Goal: Information Seeking & Learning: Learn about a topic

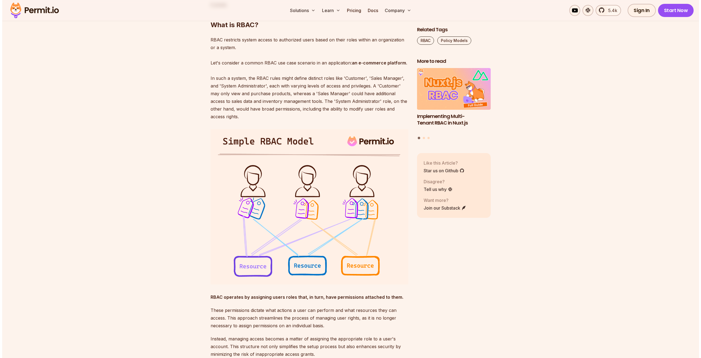
scroll to position [521, 0]
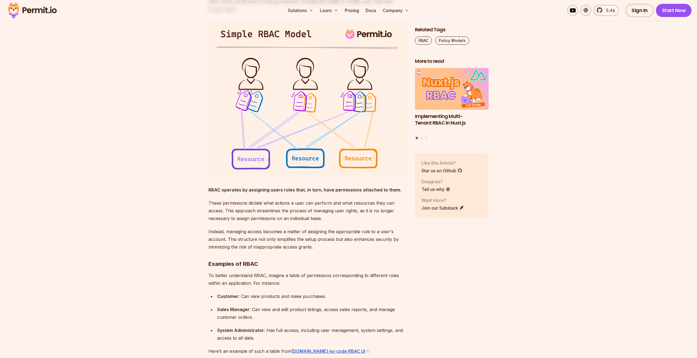
click at [316, 93] on img at bounding box center [308, 99] width 198 height 155
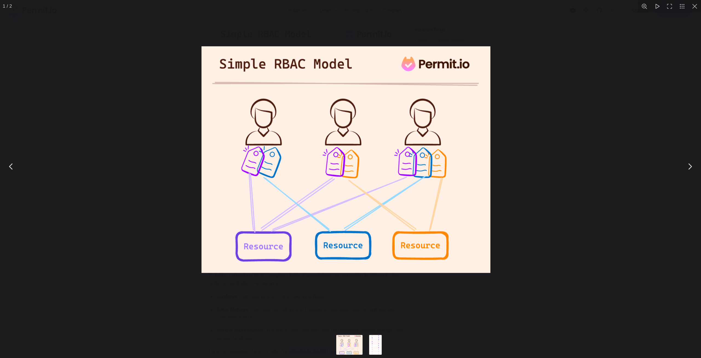
scroll to position [0, 0]
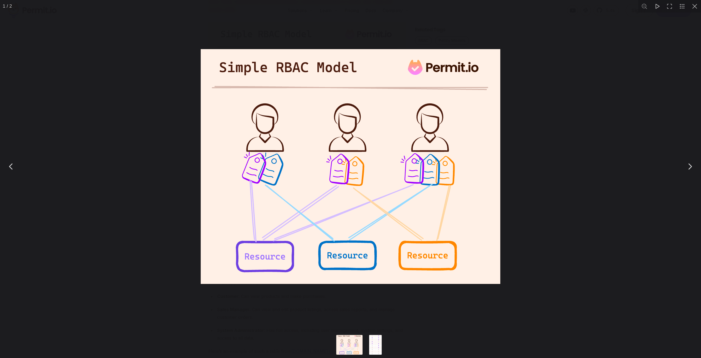
drag, startPoint x: 316, startPoint y: 93, endPoint x: 281, endPoint y: 101, distance: 35.2
click at [281, 101] on img "You can close this modal content with the ESC key" at bounding box center [351, 166] width 300 height 235
click at [377, 339] on button "Go to slide #2" at bounding box center [376, 345] width 26 height 20
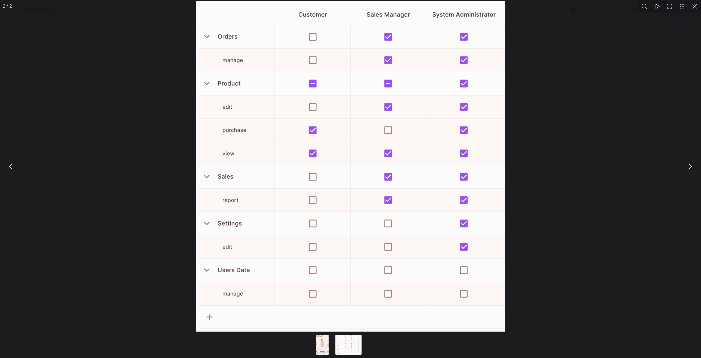
click at [326, 345] on button "Go to slide #1" at bounding box center [323, 345] width 26 height 20
click at [324, 345] on button "Go to slide #1" at bounding box center [323, 345] width 26 height 20
click at [320, 337] on button "Go to slide #1" at bounding box center [323, 345] width 26 height 20
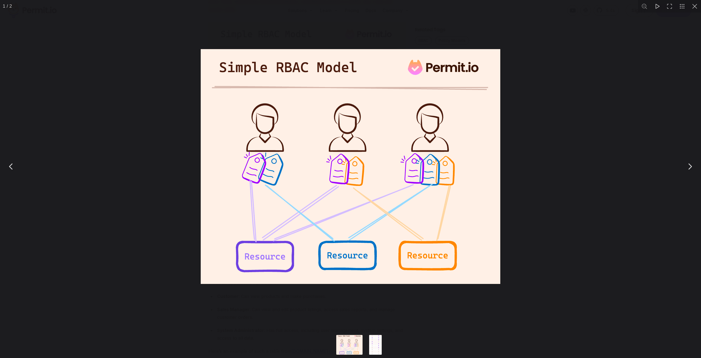
click at [380, 345] on button "Go to slide #2" at bounding box center [376, 345] width 26 height 20
